Goal: Task Accomplishment & Management: Complete application form

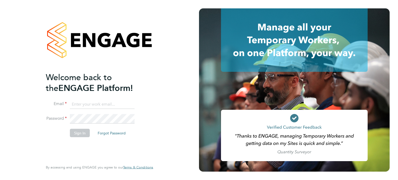
type input "jack.williams@madigangill.co.uk"
click at [80, 130] on button "Sign In" at bounding box center [80, 132] width 20 height 8
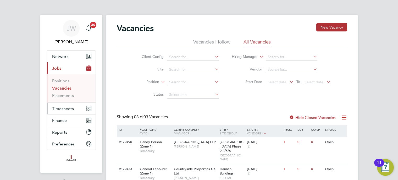
click at [71, 111] on button "Timesheets" at bounding box center [71, 109] width 49 height 12
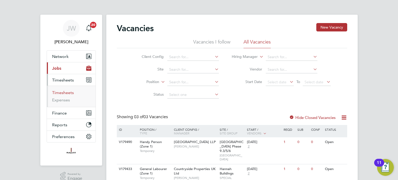
click at [65, 91] on link "Timesheets" at bounding box center [63, 92] width 22 height 5
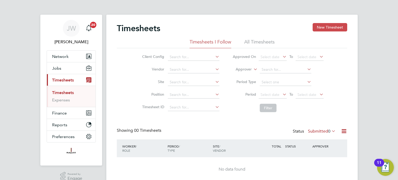
click at [327, 28] on button "New Timesheet" at bounding box center [329, 27] width 35 height 8
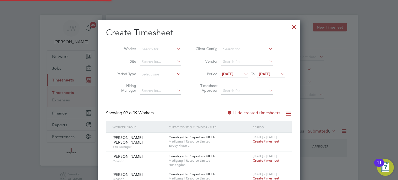
scroll to position [392, 202]
click at [292, 29] on div at bounding box center [293, 25] width 9 height 9
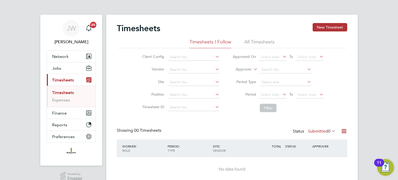
click at [254, 44] on li "All Timesheets" at bounding box center [259, 43] width 30 height 9
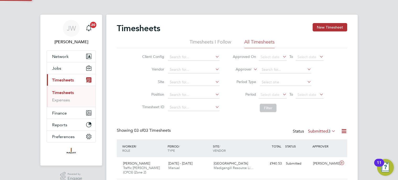
scroll to position [0, 0]
click at [227, 45] on li "Timesheets I Follow" at bounding box center [210, 43] width 42 height 9
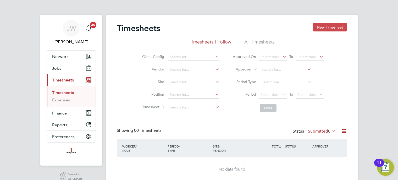
click at [328, 29] on button "New Timesheet" at bounding box center [329, 27] width 35 height 8
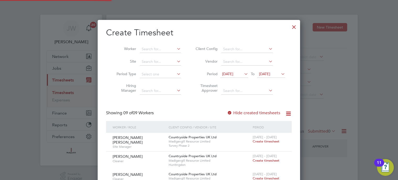
scroll to position [392, 202]
click at [168, 50] on input at bounding box center [160, 49] width 41 height 7
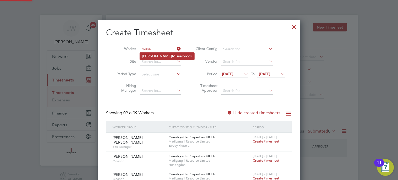
click at [172, 56] on b "Misse" at bounding box center [177, 56] width 10 height 4
type input "[PERSON_NAME]"
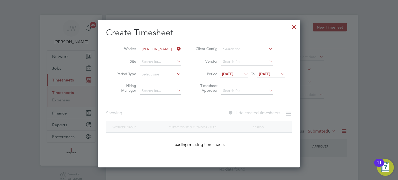
scroll to position [147, 202]
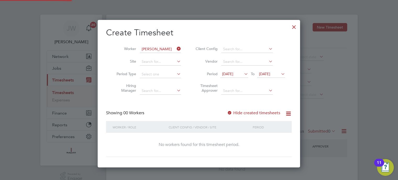
click at [243, 74] on icon at bounding box center [243, 73] width 0 height 7
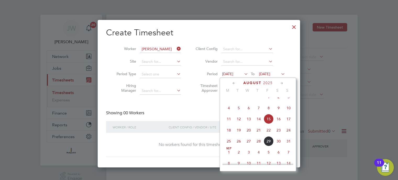
click at [229, 146] on span "25" at bounding box center [229, 141] width 10 height 10
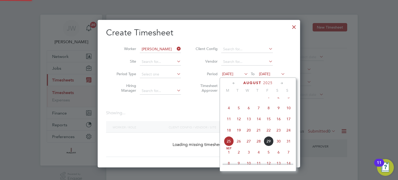
scroll to position [141, 202]
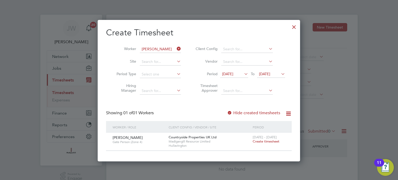
click at [258, 141] on span "Create timesheet" at bounding box center [265, 141] width 27 height 4
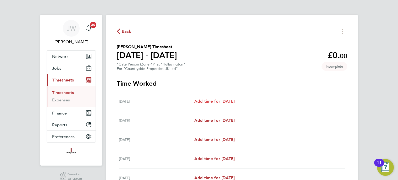
click at [216, 101] on span "Add time for [DATE]" at bounding box center [214, 101] width 40 height 5
select select "60"
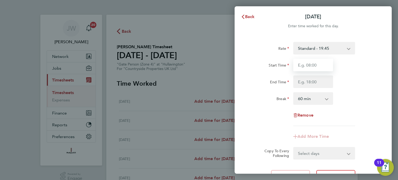
click at [306, 66] on input "Start Time" at bounding box center [313, 65] width 40 height 13
type input "07:30"
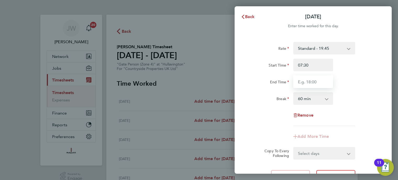
click at [306, 80] on input "End Time" at bounding box center [313, 81] width 40 height 13
type input "16:00"
click at [281, 103] on div "Break" at bounding box center [269, 98] width 44 height 13
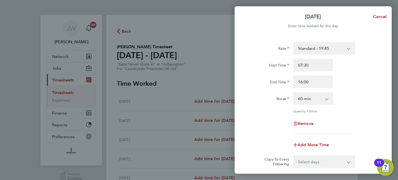
click at [328, 98] on app-icon-cross-button at bounding box center [329, 99] width 6 height 12
click at [326, 99] on select "0 min 15 min 30 min 45 min 60 min 75 min 90 min" at bounding box center [309, 99] width 32 height 12
select select "30"
click at [293, 93] on select "0 min 15 min 30 min 45 min 60 min 75 min 90 min" at bounding box center [309, 99] width 32 height 12
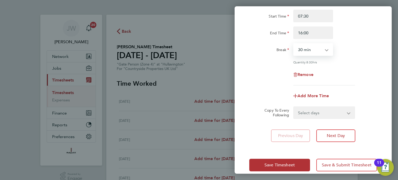
scroll to position [49, 0]
click at [304, 112] on select "Select days Day Weekday (Mon-Fri) [DATE] [DATE] [DATE] [DATE] [DATE]" at bounding box center [320, 112] width 55 height 12
select select "WEEKDAY"
click at [293, 106] on select "Select days Day Weekday (Mon-Fri) [DATE] [DATE] [DATE] [DATE] [DATE]" at bounding box center [320, 112] width 55 height 12
select select "[DATE]"
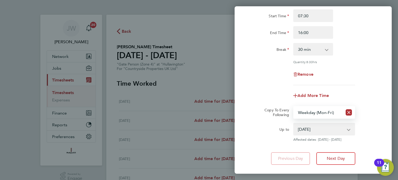
scroll to position [79, 0]
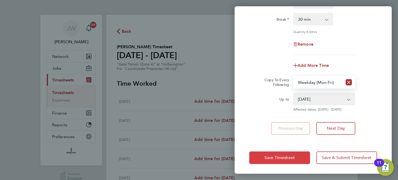
click at [277, 155] on span "Save Timesheet" at bounding box center [279, 157] width 30 height 5
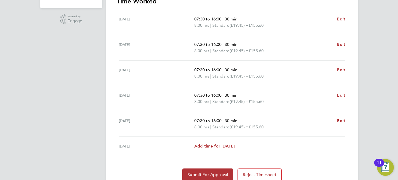
scroll to position [164, 0]
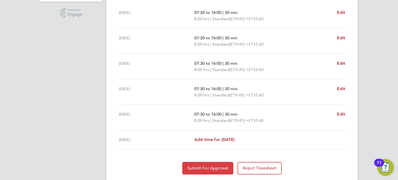
click at [201, 166] on span "Submit For Approval" at bounding box center [207, 167] width 41 height 5
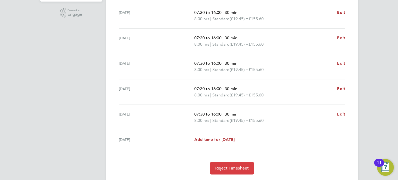
click at [220, 167] on span "Reject Timesheet" at bounding box center [232, 167] width 34 height 5
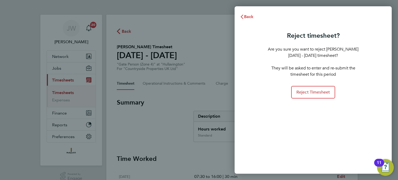
click at [249, 16] on span "Back" at bounding box center [249, 16] width 10 height 5
